Goal: Obtain resource: Obtain resource

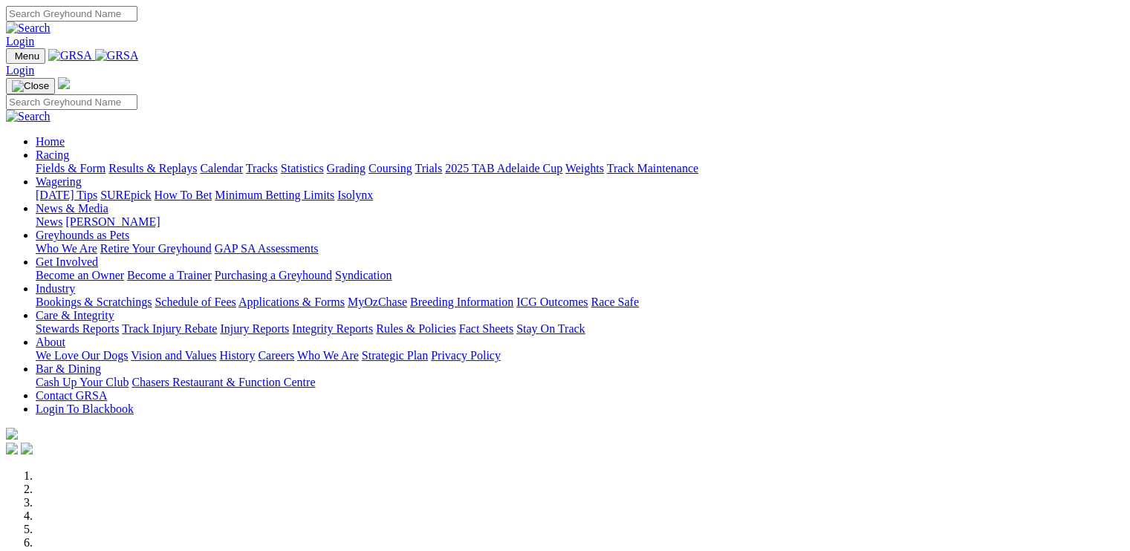
click at [75, 282] on link "Industry" at bounding box center [55, 288] width 39 height 13
click at [345, 296] on link "Applications & Forms" at bounding box center [292, 302] width 106 height 13
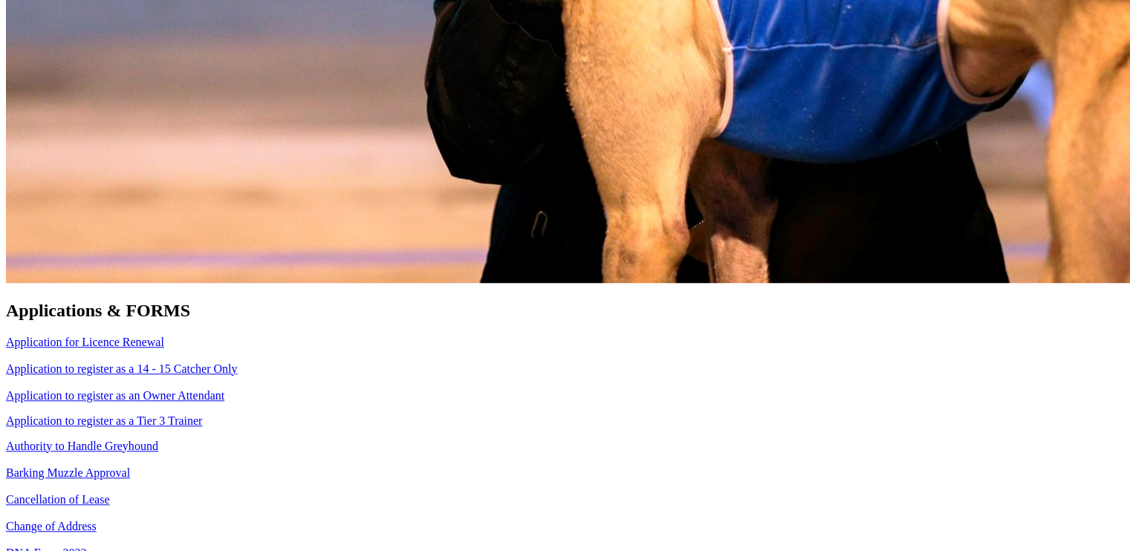
scroll to position [1170, 0]
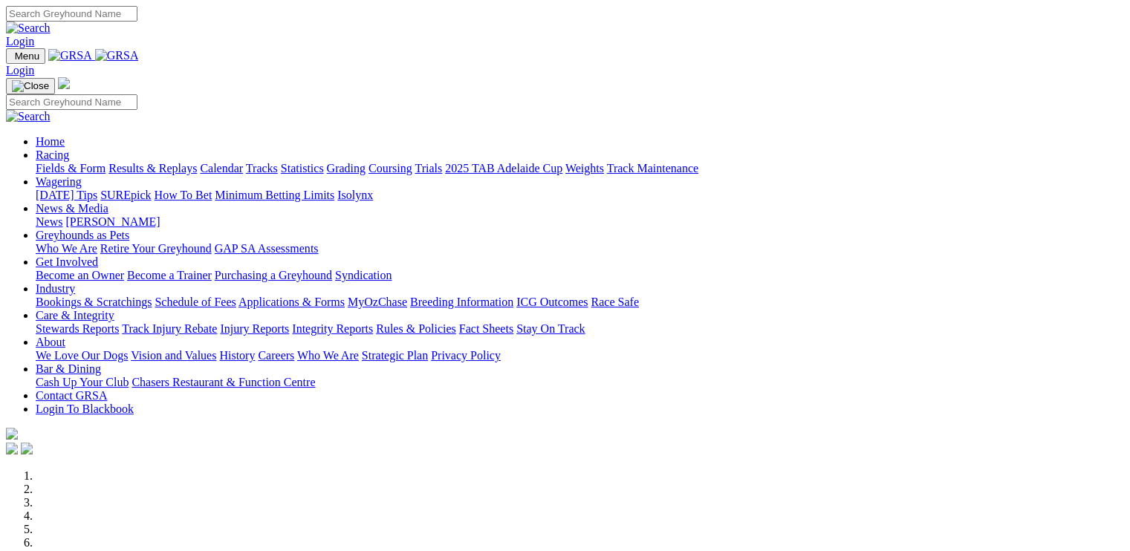
click at [345, 296] on link "Applications & Forms" at bounding box center [292, 302] width 106 height 13
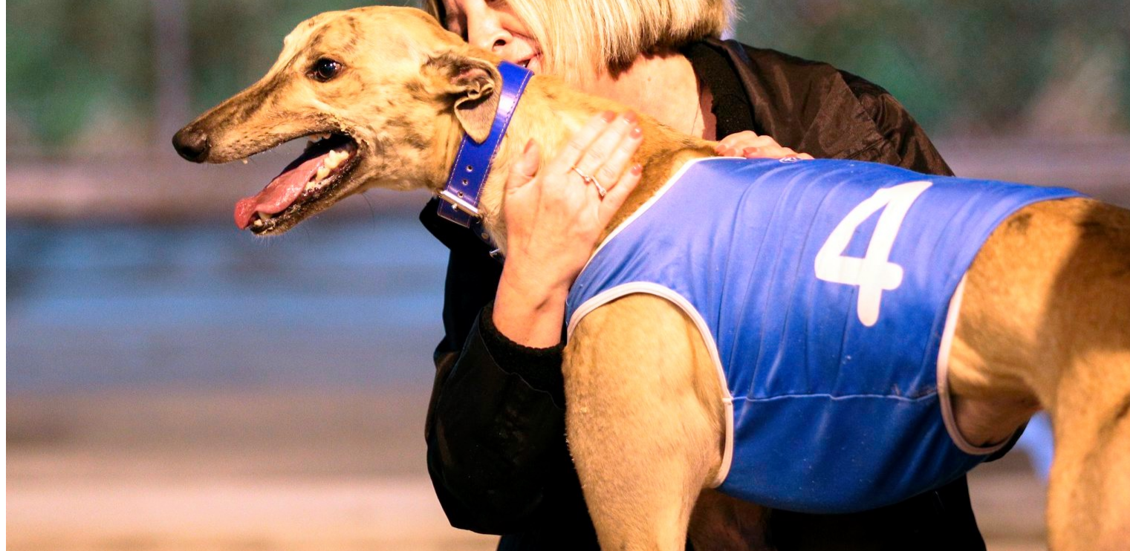
scroll to position [817, 0]
